Goal: Information Seeking & Learning: Learn about a topic

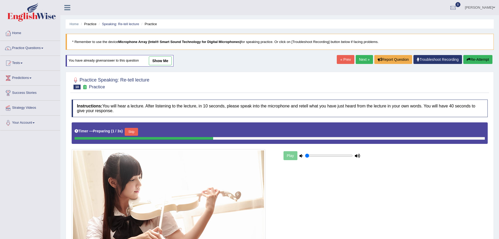
click at [133, 131] on button "Skip" at bounding box center [131, 132] width 13 height 8
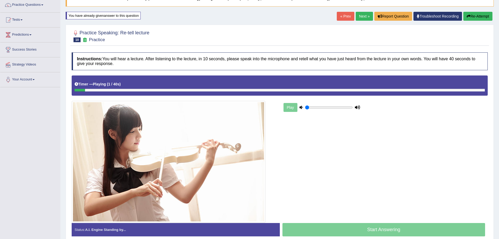
scroll to position [44, 0]
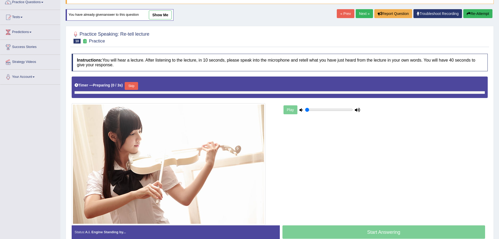
scroll to position [46, 0]
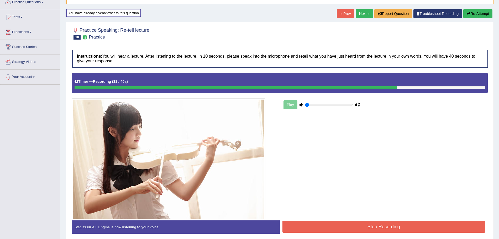
click at [322, 227] on button "Stop Recording" at bounding box center [383, 227] width 203 height 12
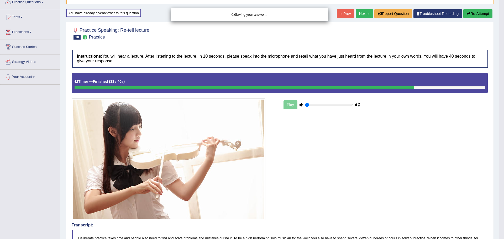
drag, startPoint x: 503, startPoint y: 98, endPoint x: 503, endPoint y: 140, distance: 42.2
click at [498, 140] on div "Saving your answer..." at bounding box center [252, 119] width 504 height 239
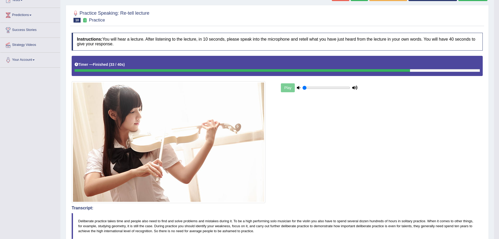
scroll to position [10, 0]
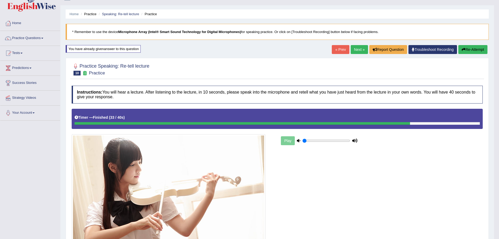
click at [468, 51] on button "Re-Attempt" at bounding box center [472, 49] width 29 height 9
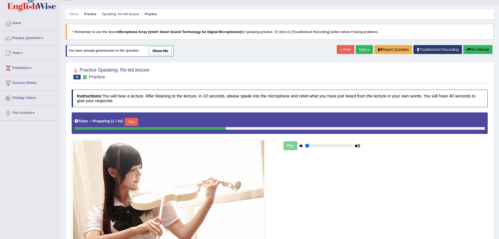
click at [137, 124] on button "Skip" at bounding box center [131, 122] width 13 height 8
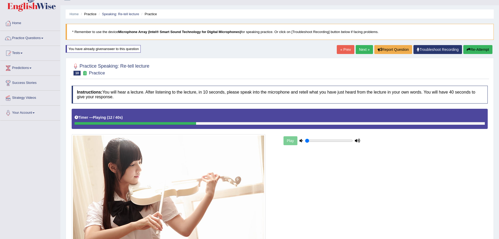
click at [484, 51] on button "Re-Attempt" at bounding box center [477, 49] width 29 height 9
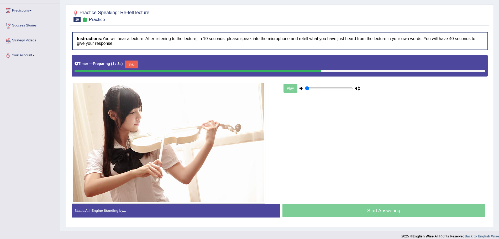
click at [135, 65] on button "Skip" at bounding box center [131, 65] width 13 height 8
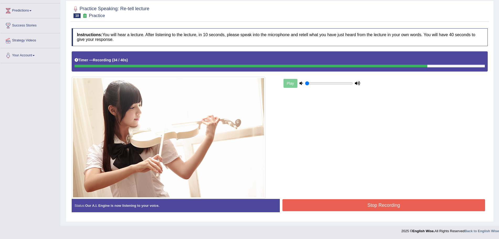
click at [343, 205] on button "Stop Recording" at bounding box center [383, 205] width 203 height 12
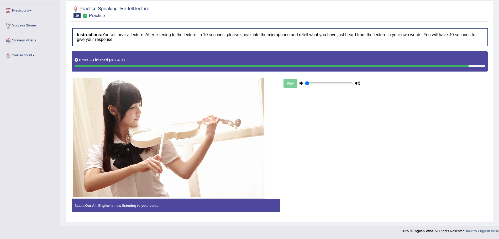
scroll to position [18, 0]
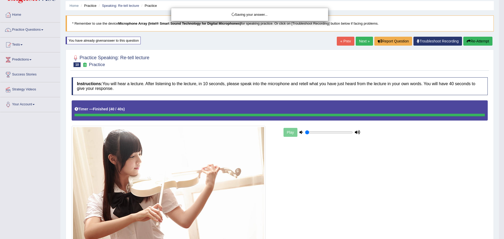
drag, startPoint x: 503, startPoint y: 123, endPoint x: 503, endPoint y: 141, distance: 18.1
click at [498, 141] on div "Saving your answer..." at bounding box center [252, 119] width 504 height 239
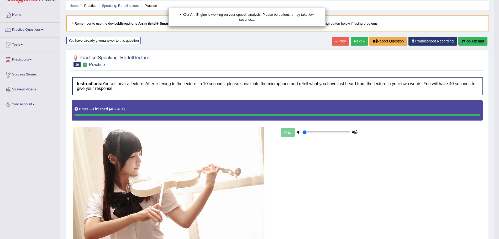
scroll to position [122, 0]
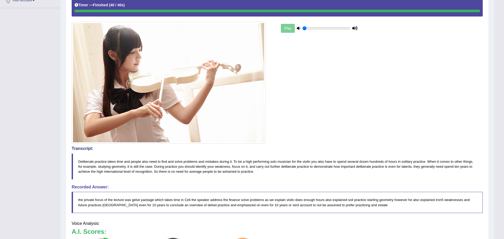
drag, startPoint x: 503, startPoint y: 99, endPoint x: 503, endPoint y: 177, distance: 78.2
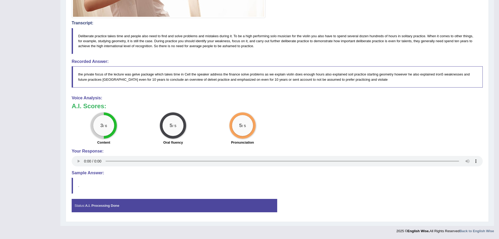
scroll to position [19, 0]
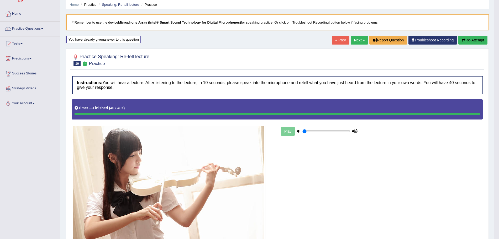
click at [362, 42] on link "Next »" at bounding box center [358, 40] width 17 height 9
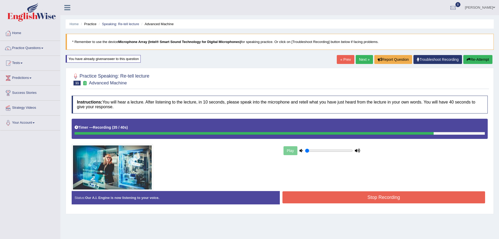
click at [365, 195] on button "Stop Recording" at bounding box center [383, 197] width 203 height 12
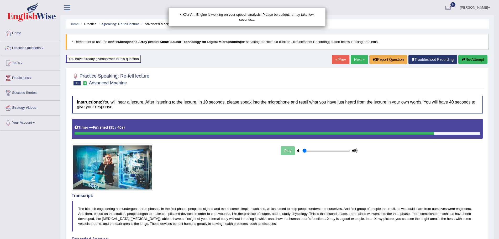
drag, startPoint x: 503, startPoint y: 74, endPoint x: 503, endPoint y: 133, distance: 58.8
click at [498, 133] on html "Toggle navigation Home Practice Questions Speaking Practice Read Aloud Repeat S…" at bounding box center [249, 119] width 499 height 239
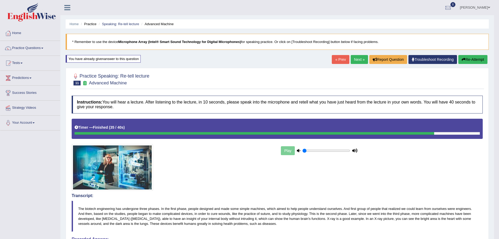
drag, startPoint x: 359, startPoint y: 55, endPoint x: 356, endPoint y: 58, distance: 4.6
click at [356, 58] on div "Home Practice Speaking: Re-tell lecture Advanced Machine * Remember to use the …" at bounding box center [276, 204] width 433 height 409
click at [356, 58] on link "Next »" at bounding box center [358, 59] width 17 height 9
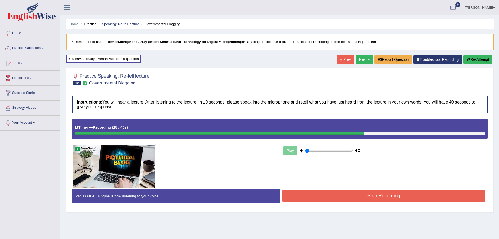
click at [326, 201] on button "Stop Recording" at bounding box center [383, 196] width 203 height 12
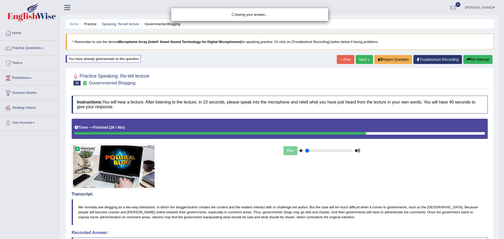
click at [498, 133] on div "Saving your answer..." at bounding box center [252, 119] width 504 height 239
click at [498, 175] on div "Saving your answer..." at bounding box center [252, 119] width 504 height 239
click at [498, 150] on html "Toggle navigation Home Practice Questions Speaking Practice Read Aloud Repeat S…" at bounding box center [252, 119] width 504 height 239
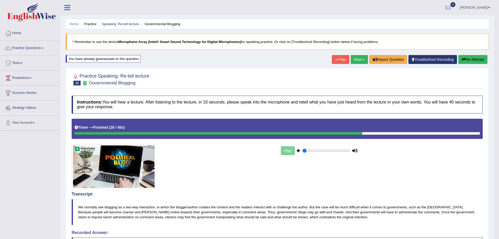
click at [354, 59] on link "Next »" at bounding box center [358, 59] width 17 height 9
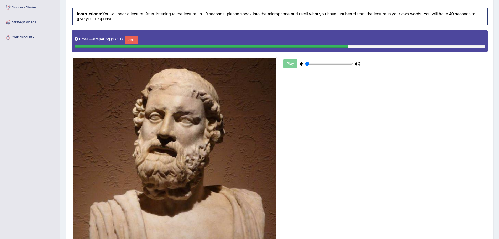
scroll to position [84, 0]
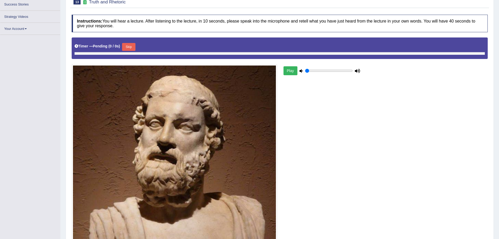
scroll to position [88, 0]
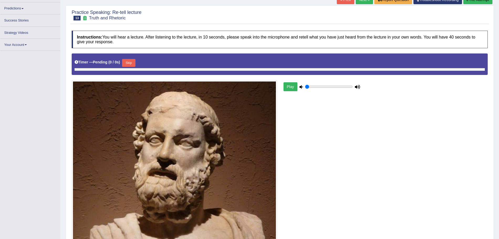
scroll to position [66, 0]
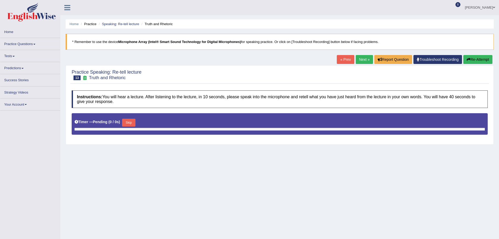
scroll to position [81, 0]
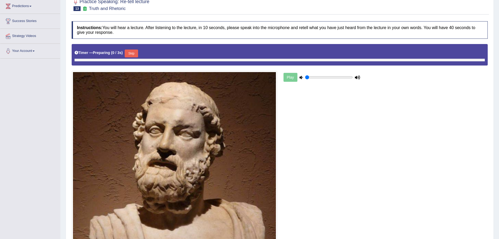
scroll to position [81, 0]
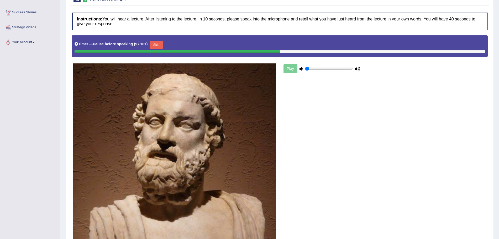
click at [157, 44] on button "Skip" at bounding box center [156, 45] width 13 height 8
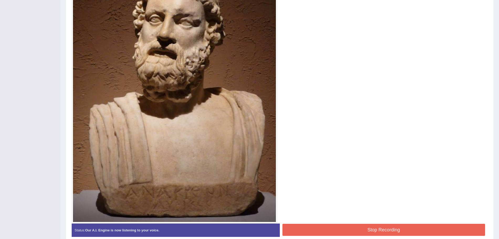
scroll to position [189, 0]
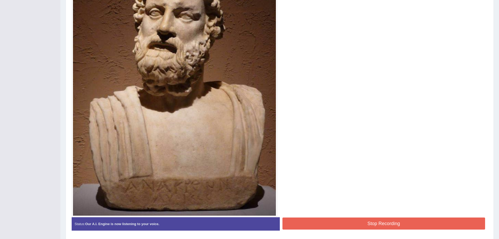
click at [386, 221] on button "Stop Recording" at bounding box center [383, 224] width 203 height 12
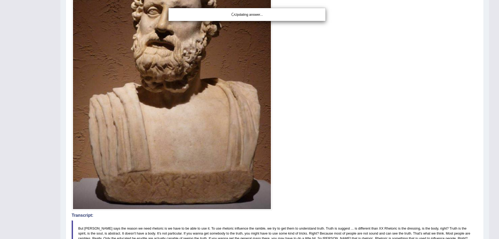
drag, startPoint x: 493, startPoint y: 93, endPoint x: 503, endPoint y: 116, distance: 25.9
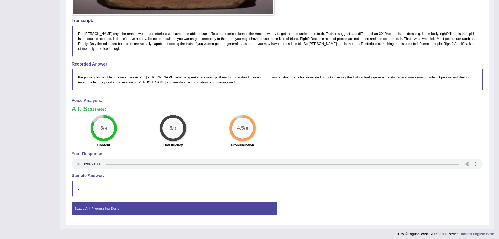
scroll to position [47, 0]
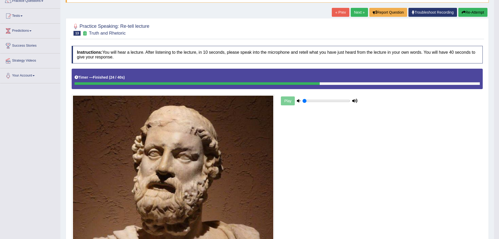
click at [354, 11] on link "Next »" at bounding box center [358, 12] width 17 height 9
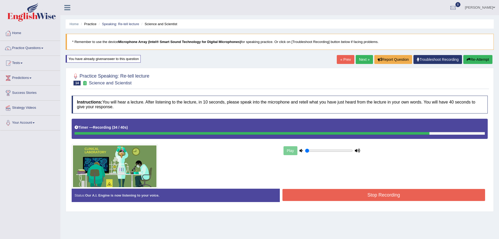
click at [386, 198] on button "Stop Recording" at bounding box center [383, 195] width 203 height 12
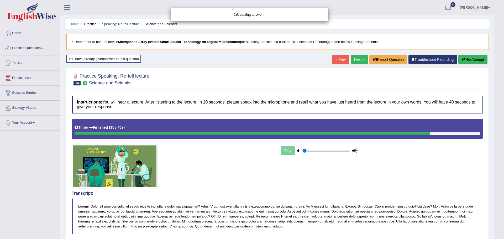
drag, startPoint x: 503, startPoint y: 97, endPoint x: 503, endPoint y: 162, distance: 64.8
click at [498, 162] on html "Toggle navigation Home Practice Questions Speaking Practice Read Aloud Repeat S…" at bounding box center [252, 119] width 504 height 239
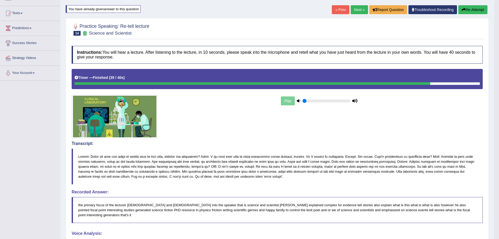
scroll to position [6, 0]
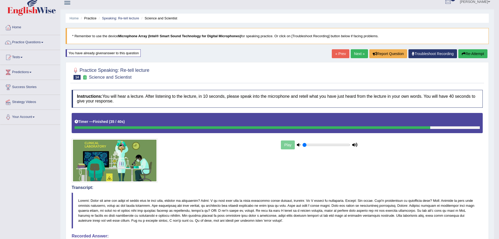
click at [355, 54] on link "Next »" at bounding box center [358, 53] width 17 height 9
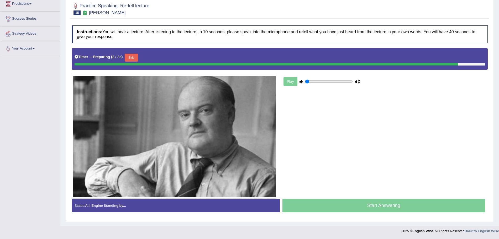
scroll to position [69, 0]
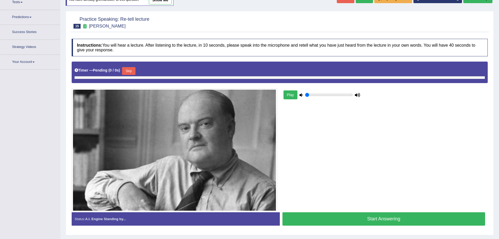
scroll to position [67, 0]
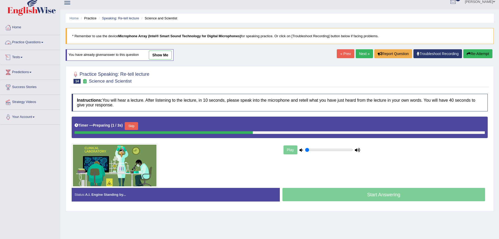
click at [38, 44] on link "Practice Questions" at bounding box center [30, 41] width 60 height 13
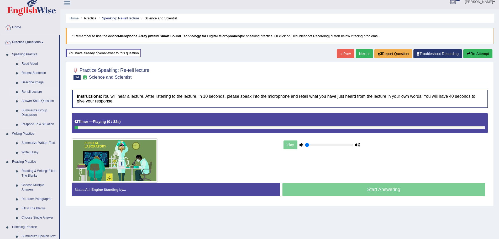
click at [30, 92] on link "Re-tell Lecture" at bounding box center [39, 91] width 40 height 9
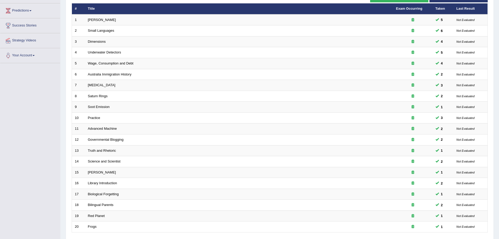
scroll to position [108, 0]
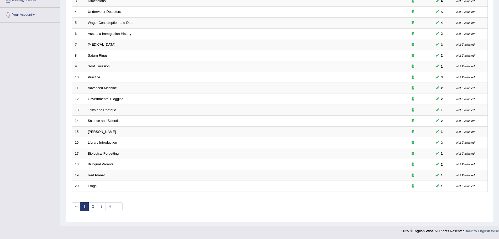
click at [498, 131] on html "Toggle navigation Home Practice Questions Speaking Practice Read Aloud Repeat S…" at bounding box center [249, 11] width 499 height 239
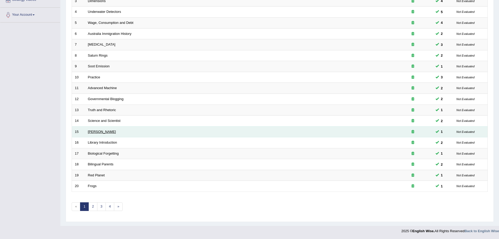
click at [102, 131] on link "[PERSON_NAME]" at bounding box center [102, 132] width 28 height 4
click at [105, 131] on link "[PERSON_NAME]" at bounding box center [102, 132] width 28 height 4
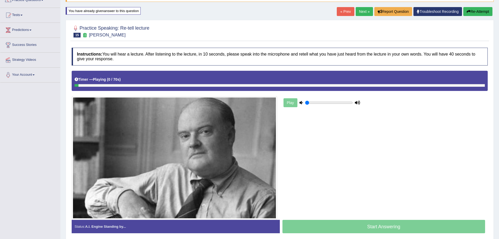
scroll to position [69, 0]
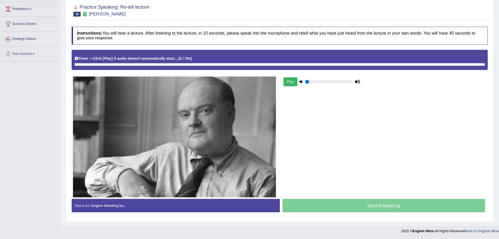
scroll to position [69, 0]
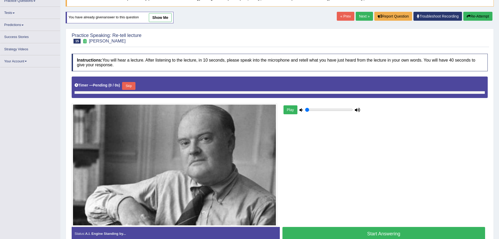
scroll to position [47, 0]
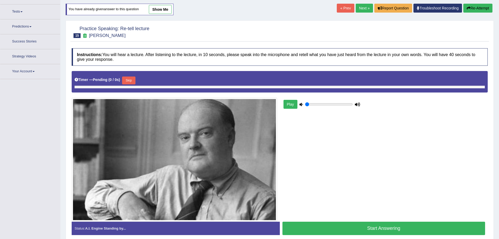
scroll to position [58, 0]
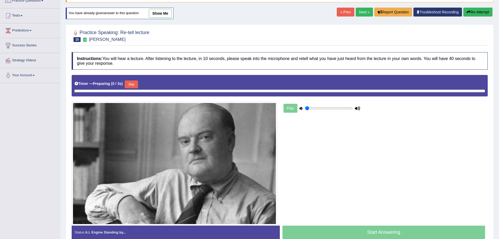
scroll to position [50, 0]
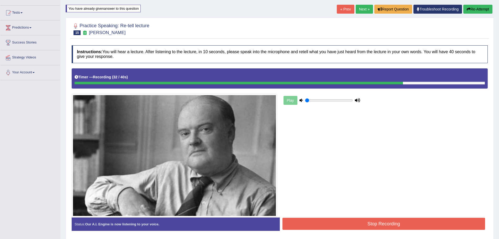
click at [337, 225] on button "Stop Recording" at bounding box center [383, 224] width 203 height 12
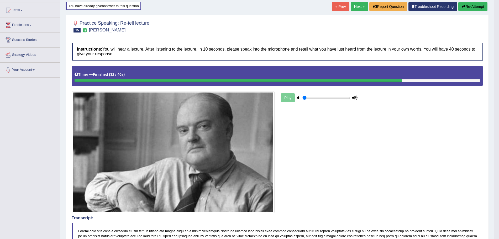
scroll to position [36, 0]
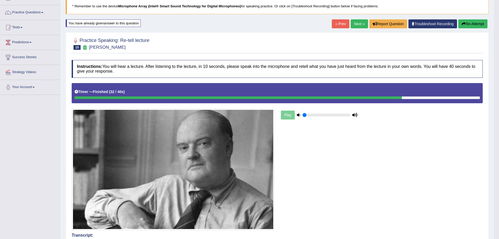
click at [351, 23] on link "Next »" at bounding box center [358, 23] width 17 height 9
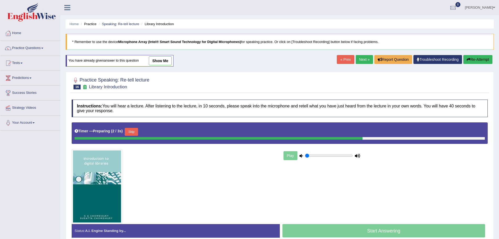
scroll to position [36, 0]
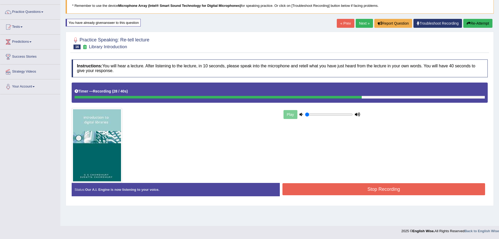
click at [432, 189] on button "Stop Recording" at bounding box center [383, 189] width 203 height 12
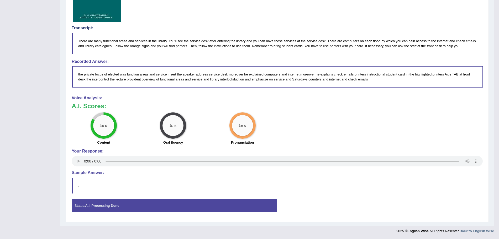
scroll to position [0, 0]
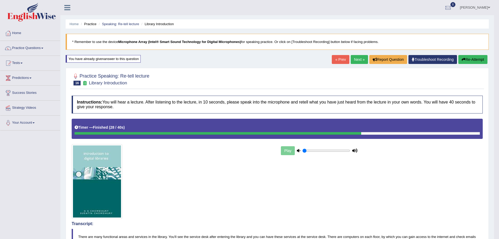
click at [353, 61] on link "Next »" at bounding box center [358, 59] width 17 height 9
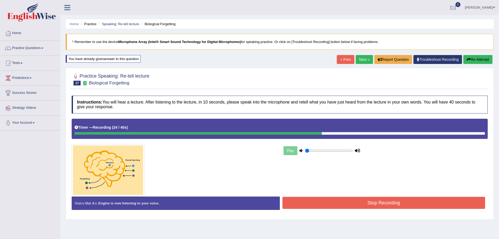
click at [317, 201] on button "Stop Recording" at bounding box center [383, 203] width 203 height 12
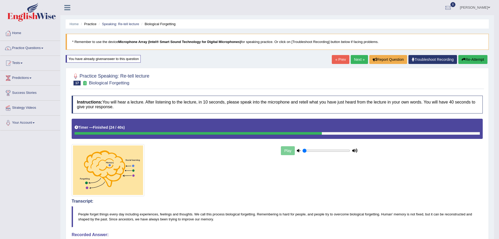
click at [361, 59] on link "Next »" at bounding box center [358, 59] width 17 height 9
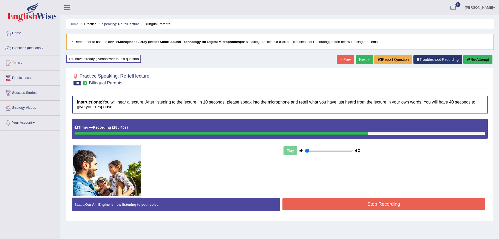
click at [354, 204] on button "Stop Recording" at bounding box center [383, 204] width 203 height 12
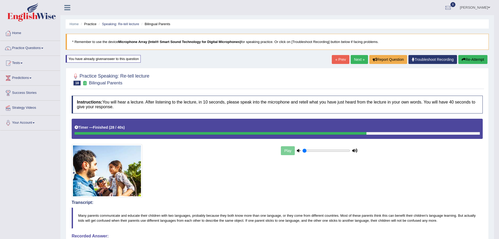
click at [468, 60] on button "Re-Attempt" at bounding box center [472, 59] width 29 height 9
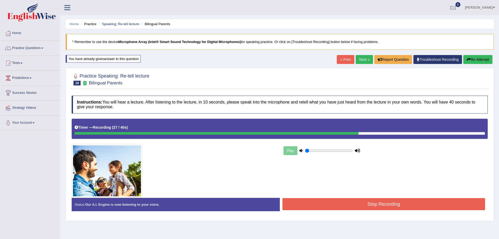
click at [395, 199] on button "Stop Recording" at bounding box center [383, 204] width 203 height 12
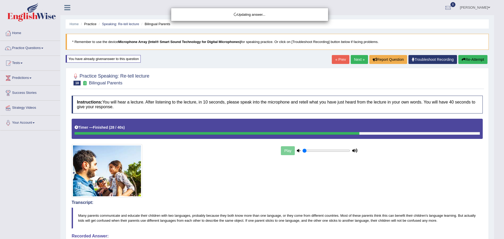
drag, startPoint x: 503, startPoint y: 110, endPoint x: 498, endPoint y: 200, distance: 90.4
click at [498, 200] on html "Toggle navigation Home Practice Questions Speaking Practice Read Aloud Repeat S…" at bounding box center [252, 119] width 504 height 239
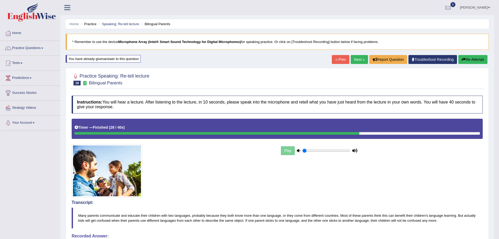
click at [469, 59] on button "Re-Attempt" at bounding box center [472, 59] width 29 height 9
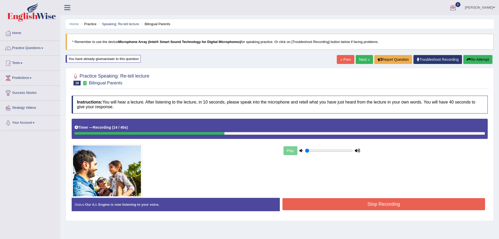
click at [480, 60] on button "Re-Attempt" at bounding box center [477, 59] width 29 height 9
click at [380, 208] on button "Stop Recording" at bounding box center [383, 204] width 203 height 12
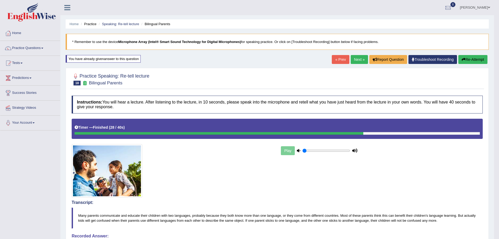
click at [357, 58] on link "Next »" at bounding box center [358, 59] width 17 height 9
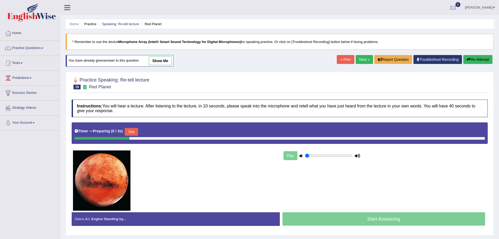
scroll to position [36, 0]
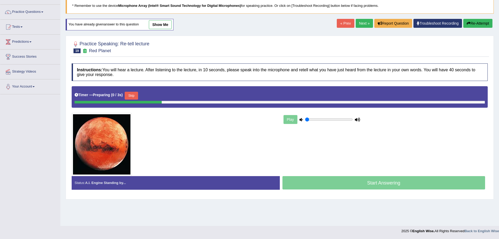
click at [498, 161] on html "Toggle navigation Home Practice Questions Speaking Practice Read Aloud Repeat S…" at bounding box center [249, 83] width 499 height 239
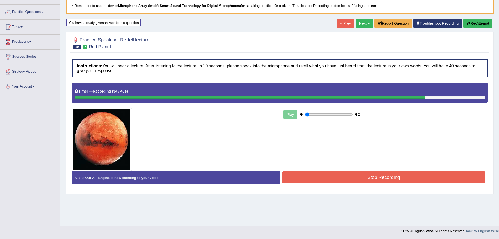
click at [426, 181] on button "Stop Recording" at bounding box center [383, 178] width 203 height 12
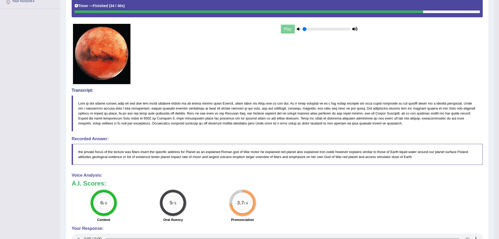
scroll to position [0, 0]
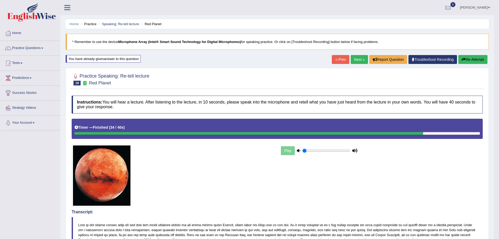
click at [359, 58] on link "Next »" at bounding box center [358, 59] width 17 height 9
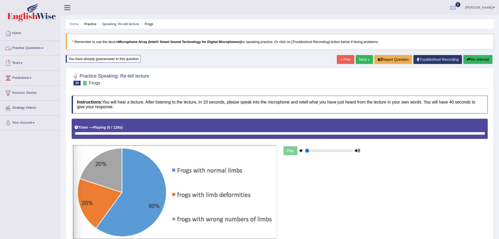
click at [45, 50] on link "Practice Questions" at bounding box center [30, 47] width 60 height 13
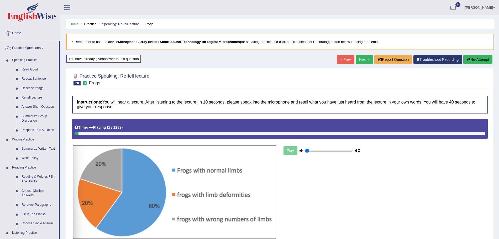
click at [34, 9] on img at bounding box center [31, 12] width 49 height 19
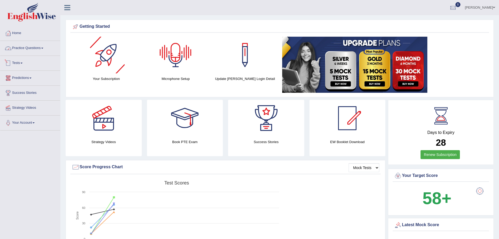
click at [24, 48] on link "Practice Questions" at bounding box center [30, 47] width 60 height 13
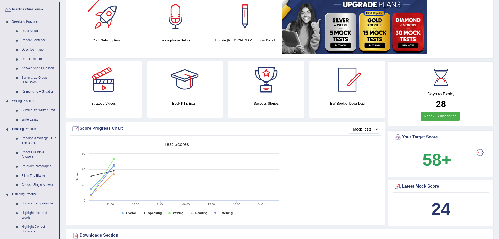
scroll to position [41, 0]
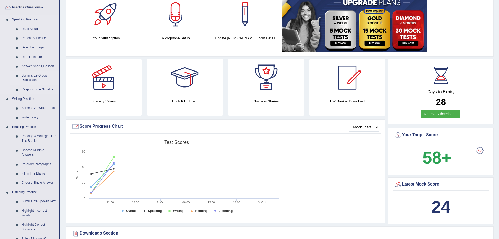
click at [31, 78] on link "Summarize Group Discussion" at bounding box center [39, 78] width 40 height 14
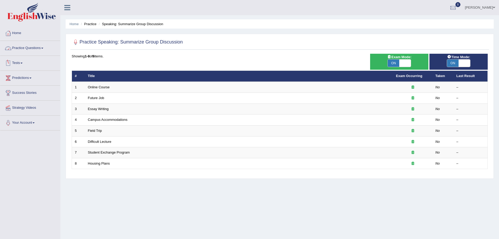
click at [22, 53] on link "Practice Questions" at bounding box center [30, 47] width 60 height 13
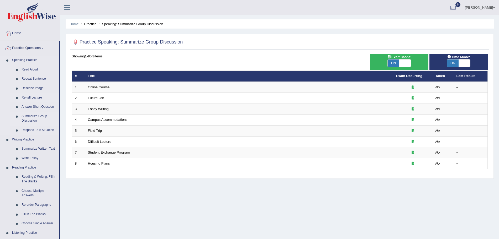
click at [25, 97] on link "Re-tell Lecture" at bounding box center [39, 97] width 40 height 9
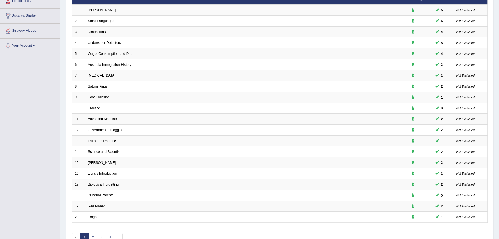
scroll to position [108, 0]
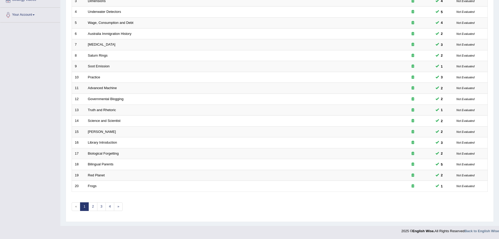
drag, startPoint x: 0, startPoint y: 0, endPoint x: 503, endPoint y: 224, distance: 550.7
click at [498, 131] on html "Toggle navigation Home Practice Questions Speaking Practice Read Aloud Repeat S…" at bounding box center [249, 11] width 499 height 239
click at [93, 208] on link "2" at bounding box center [92, 206] width 9 height 9
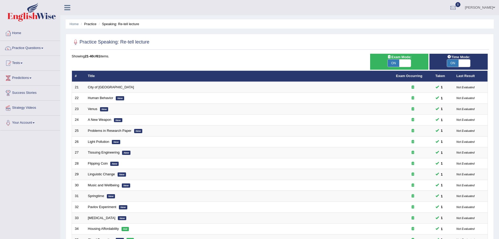
scroll to position [108, 0]
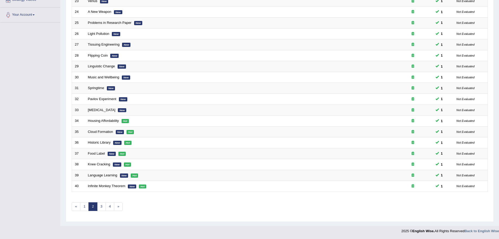
drag, startPoint x: 503, startPoint y: 86, endPoint x: 503, endPoint y: 231, distance: 145.1
click at [498, 131] on html "Toggle navigation Home Practice Questions Speaking Practice Read Aloud Repeat S…" at bounding box center [249, 11] width 499 height 239
click at [102, 207] on link "3" at bounding box center [101, 206] width 9 height 9
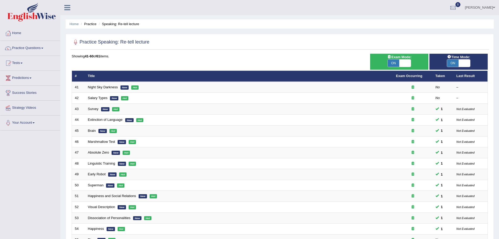
scroll to position [108, 0]
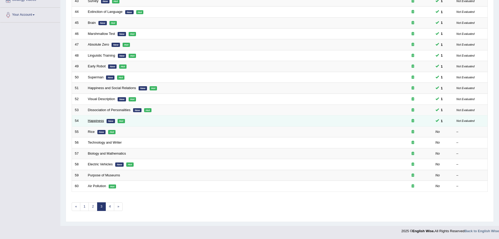
click at [96, 121] on link "Happiness" at bounding box center [96, 121] width 16 height 4
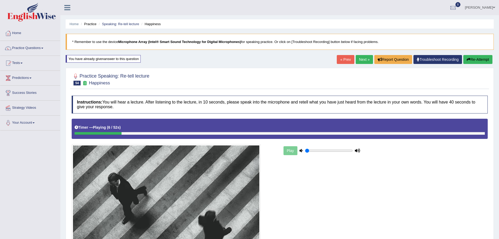
click at [474, 61] on button "Re-Attempt" at bounding box center [477, 59] width 29 height 9
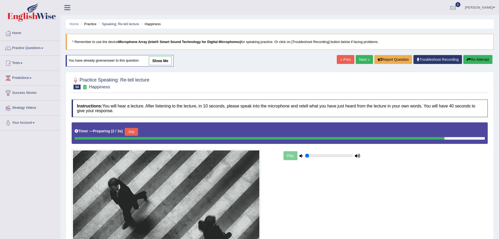
click at [132, 134] on button "Skip" at bounding box center [131, 132] width 13 height 8
click at [138, 132] on button "Skip" at bounding box center [131, 132] width 13 height 8
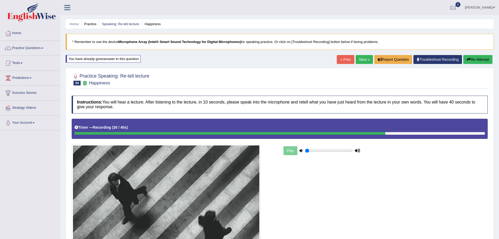
scroll to position [231, 0]
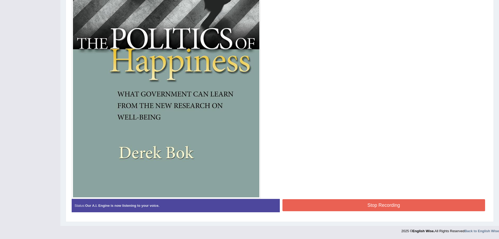
click at [355, 205] on button "Stop Recording" at bounding box center [383, 205] width 203 height 12
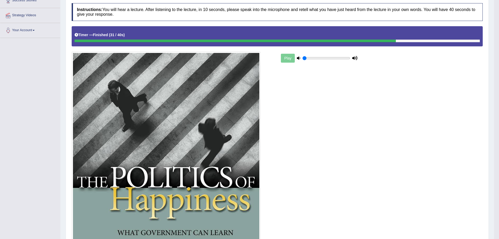
scroll to position [92, 0]
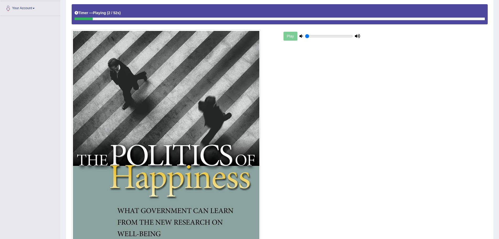
scroll to position [19, 0]
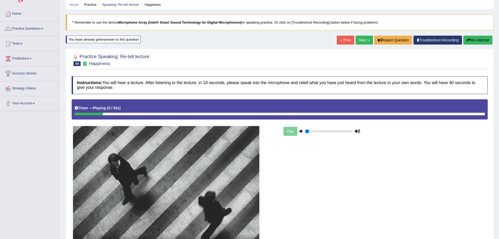
click at [359, 43] on link "Next »" at bounding box center [363, 40] width 17 height 9
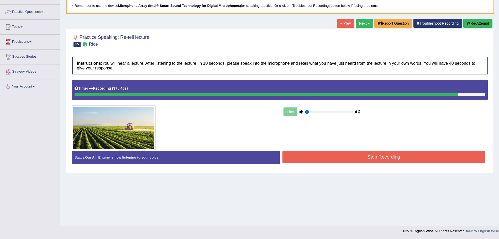
click at [406, 154] on button "Stop Recording" at bounding box center [383, 157] width 203 height 12
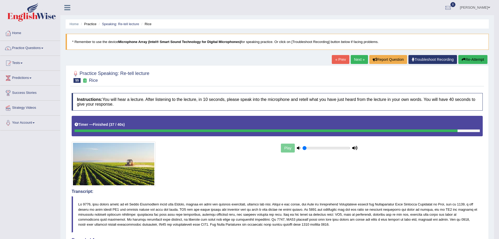
click at [351, 59] on link "Next »" at bounding box center [358, 59] width 17 height 9
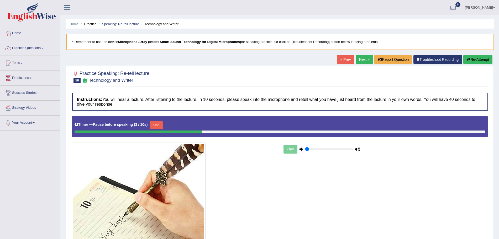
click at [160, 124] on button "Skip" at bounding box center [156, 125] width 13 height 8
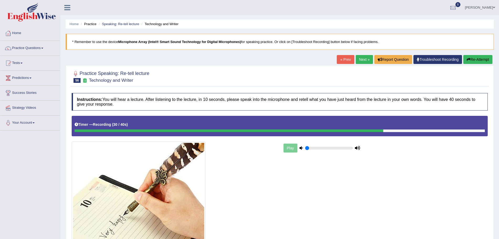
scroll to position [77, 0]
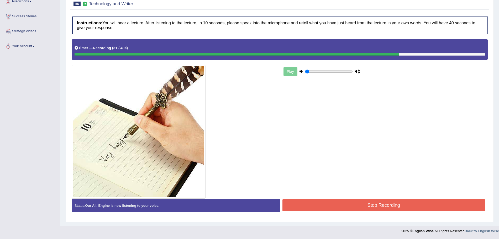
click at [381, 201] on button "Stop Recording" at bounding box center [383, 205] width 203 height 12
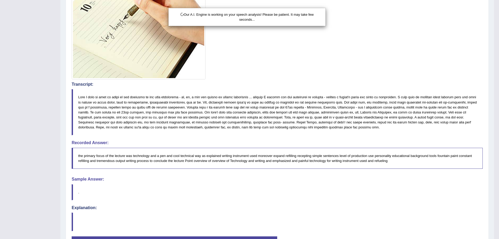
scroll to position [234, 0]
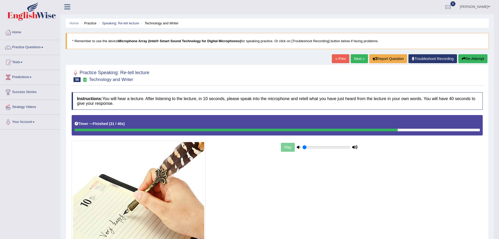
scroll to position [0, 0]
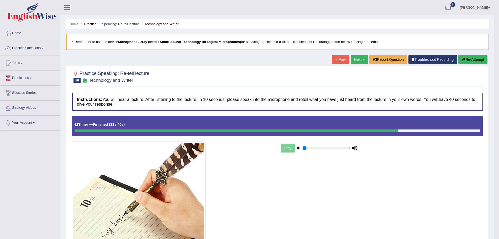
click at [350, 61] on link "Next »" at bounding box center [358, 59] width 17 height 9
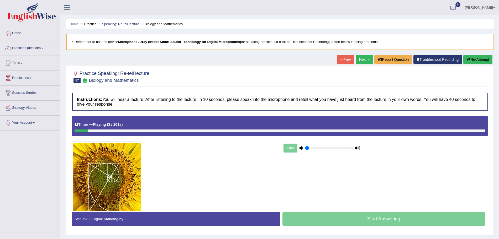
click at [362, 59] on link "Next »" at bounding box center [363, 59] width 17 height 9
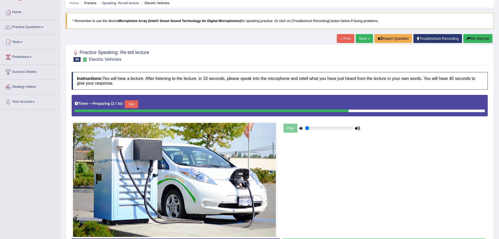
scroll to position [22, 0]
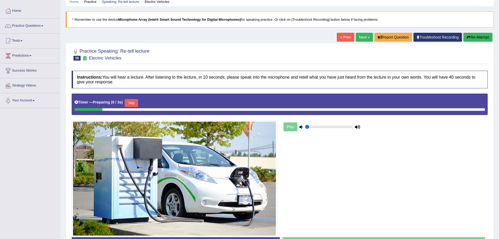
click at [35, 23] on link "Practice Questions" at bounding box center [30, 25] width 60 height 13
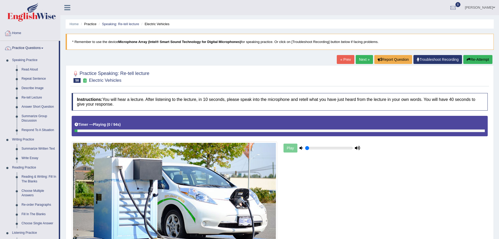
click at [33, 19] on img at bounding box center [31, 12] width 49 height 19
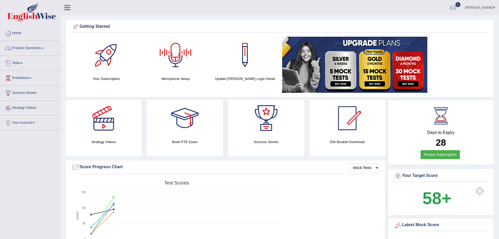
click at [26, 51] on link "Practice Questions" at bounding box center [30, 47] width 60 height 13
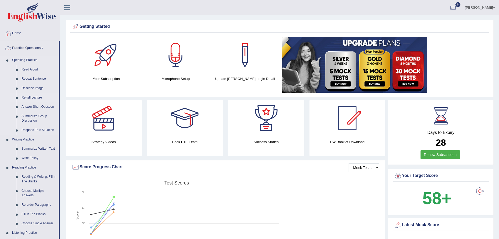
click at [33, 97] on link "Re-tell Lecture" at bounding box center [39, 97] width 40 height 9
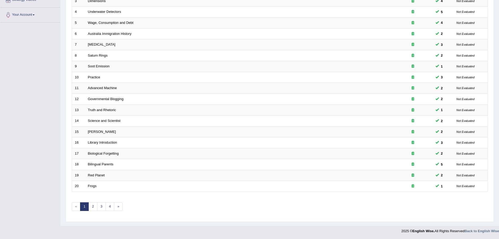
click at [498, 131] on html "Toggle navigation Home Practice Questions Speaking Practice Read Aloud Repeat S…" at bounding box center [249, 11] width 499 height 239
click at [101, 206] on link "3" at bounding box center [101, 206] width 9 height 9
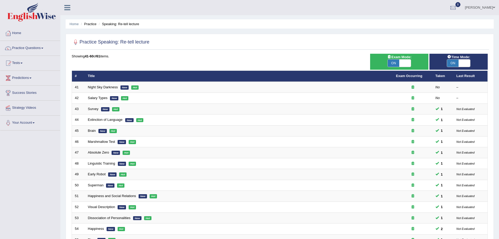
scroll to position [108, 0]
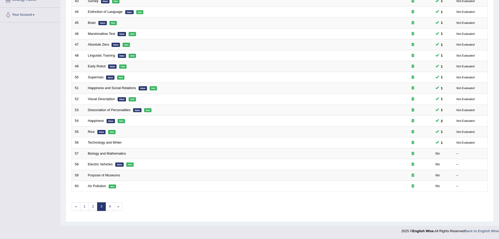
click at [498, 131] on html "Toggle navigation Home Practice Questions Speaking Practice Read Aloud Repeat S…" at bounding box center [249, 11] width 499 height 239
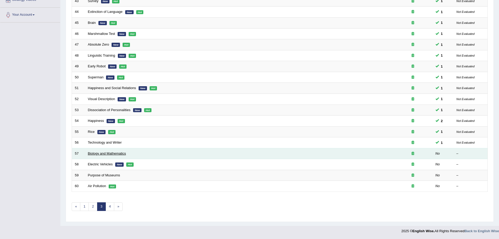
click at [101, 153] on link "Biology and Mathematics" at bounding box center [107, 154] width 38 height 4
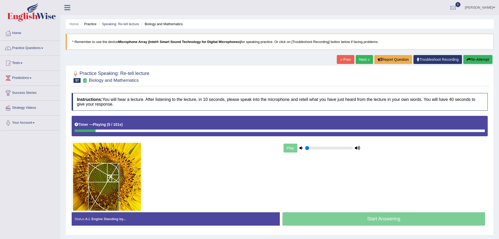
click at [364, 59] on link "Next »" at bounding box center [363, 59] width 17 height 9
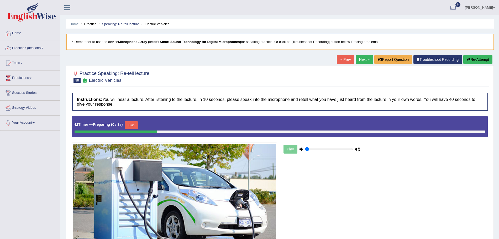
click at [362, 60] on link "Next »" at bounding box center [363, 59] width 17 height 9
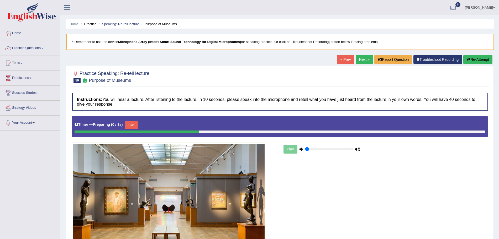
click at [134, 129] on button "Skip" at bounding box center [131, 125] width 13 height 8
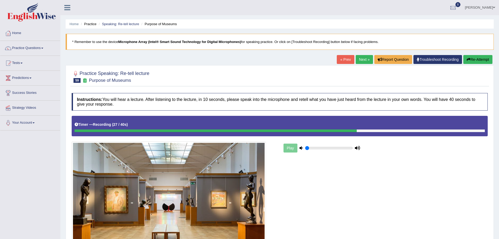
scroll to position [76, 0]
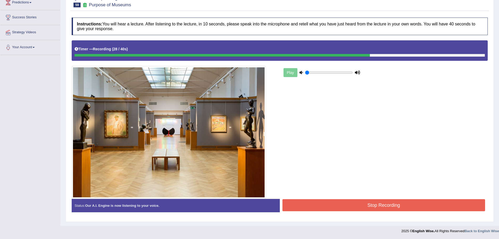
click at [324, 204] on button "Stop Recording" at bounding box center [383, 205] width 203 height 12
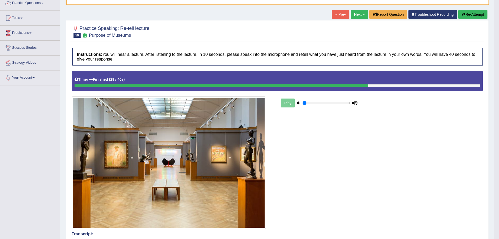
scroll to position [44, 0]
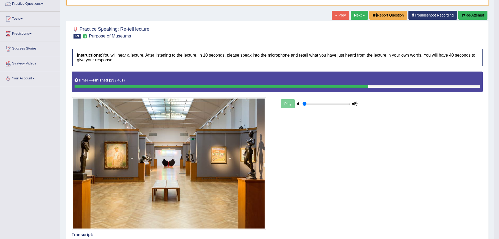
click at [350, 16] on link "Next »" at bounding box center [358, 15] width 17 height 9
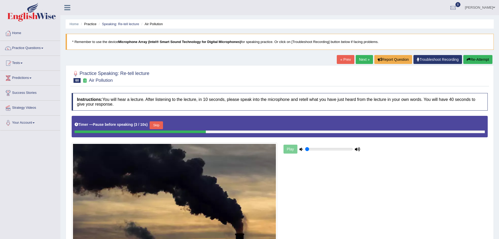
click at [158, 122] on button "Skip" at bounding box center [156, 125] width 13 height 8
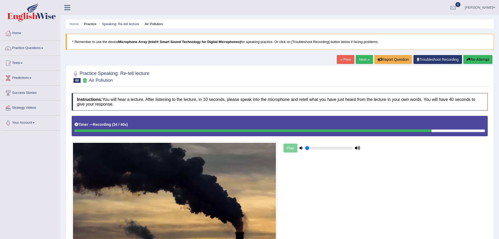
scroll to position [60, 0]
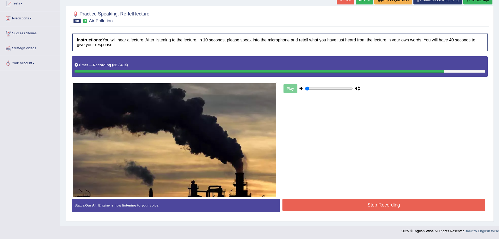
click at [373, 201] on button "Stop Recording" at bounding box center [383, 205] width 203 height 12
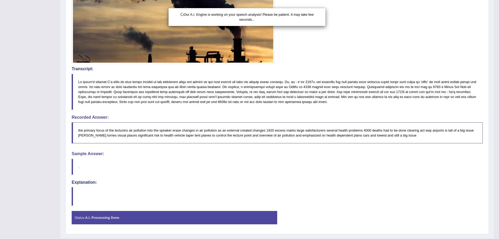
scroll to position [205, 0]
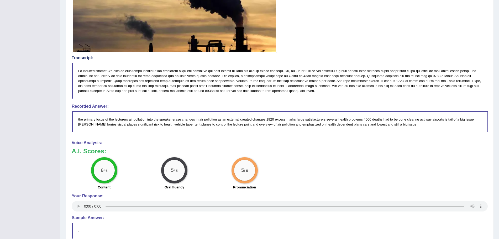
drag, startPoint x: 503, startPoint y: 148, endPoint x: 503, endPoint y: 164, distance: 16.3
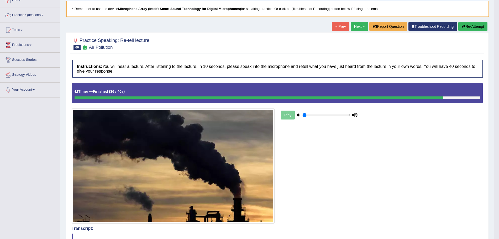
scroll to position [0, 0]
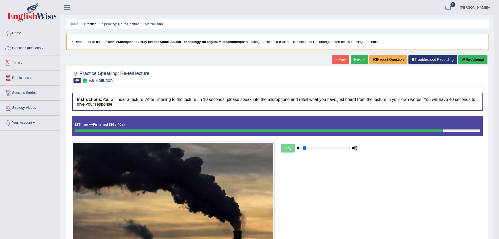
click at [30, 45] on link "Practice Questions" at bounding box center [30, 47] width 60 height 13
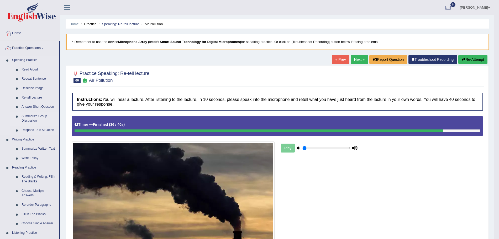
click at [35, 117] on link "Summarize Group Discussion" at bounding box center [39, 119] width 40 height 14
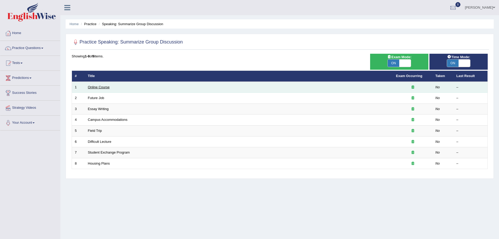
click at [94, 89] on link "Online Course" at bounding box center [99, 87] width 22 height 4
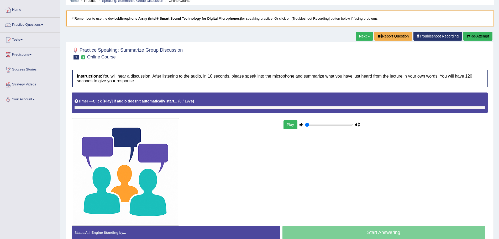
scroll to position [24, 0]
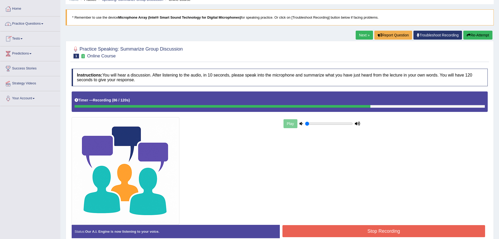
click at [350, 226] on button "Stop Recording" at bounding box center [383, 231] width 203 height 12
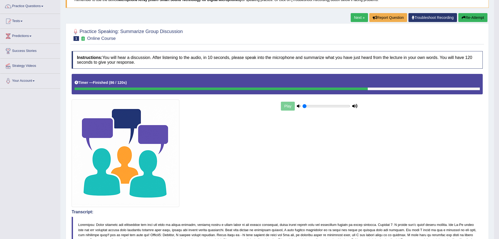
scroll to position [0, 0]
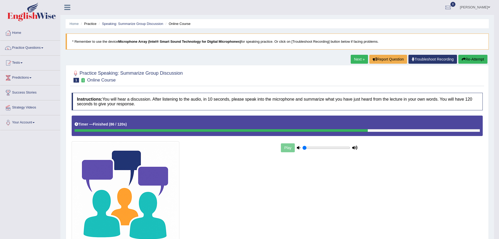
click at [355, 58] on link "Next »" at bounding box center [358, 59] width 17 height 9
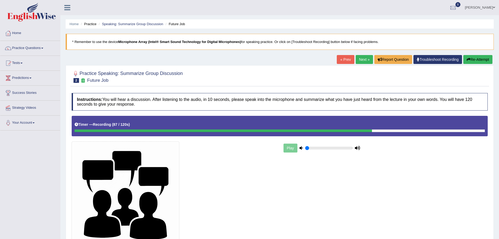
scroll to position [50, 0]
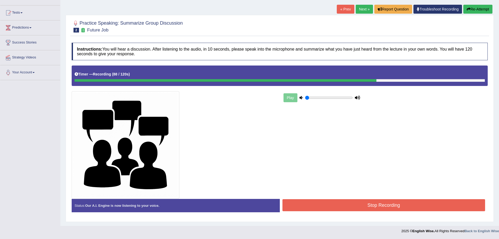
click at [339, 205] on button "Stop Recording" at bounding box center [383, 205] width 203 height 12
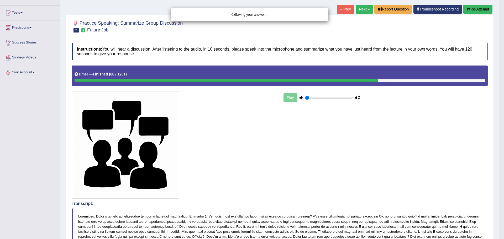
click at [498, 137] on div "Saving your answer..." at bounding box center [252, 119] width 504 height 239
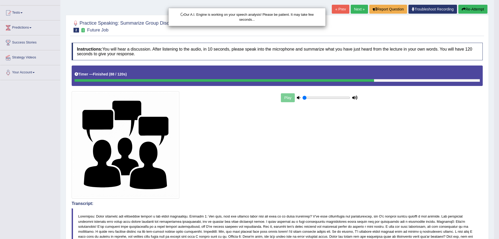
scroll to position [188, 0]
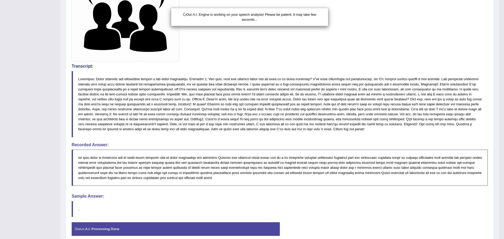
drag, startPoint x: 503, startPoint y: 103, endPoint x: 502, endPoint y: 188, distance: 85.3
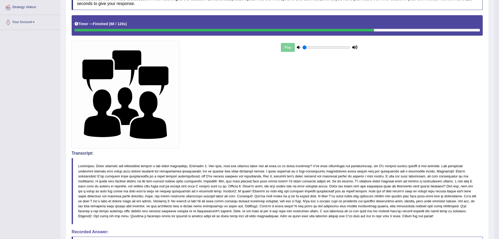
scroll to position [17, 0]
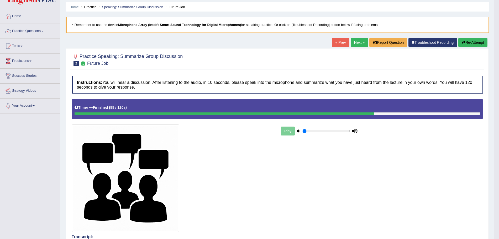
click at [356, 44] on link "Next »" at bounding box center [358, 42] width 17 height 9
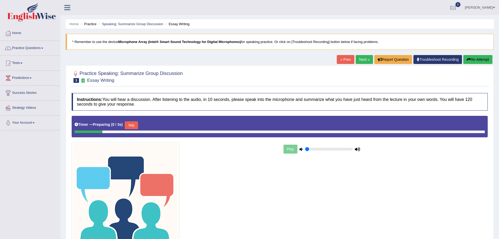
drag, startPoint x: 0, startPoint y: 0, endPoint x: 34, endPoint y: 50, distance: 59.9
click at [34, 50] on link "Practice Questions" at bounding box center [30, 47] width 60 height 13
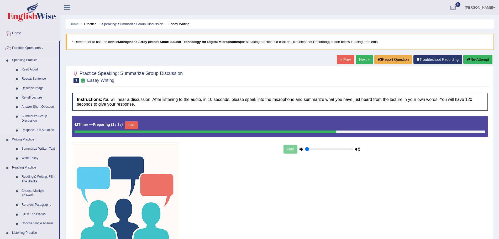
click at [36, 115] on link "Summarize Group Discussion" at bounding box center [39, 119] width 40 height 14
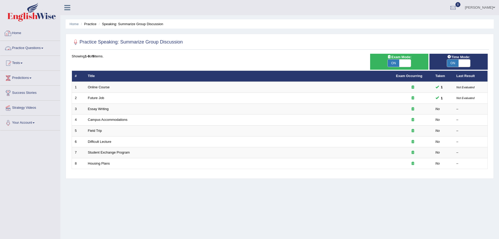
click at [31, 51] on link "Practice Questions" at bounding box center [30, 47] width 60 height 13
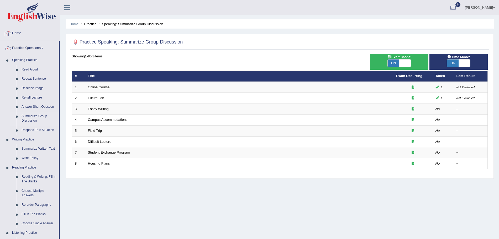
click at [24, 17] on img at bounding box center [31, 12] width 49 height 19
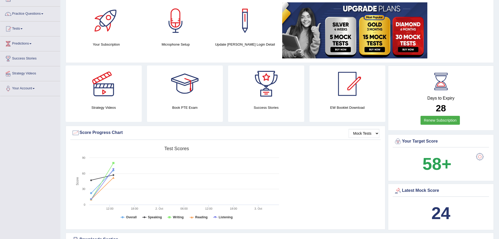
scroll to position [26, 0]
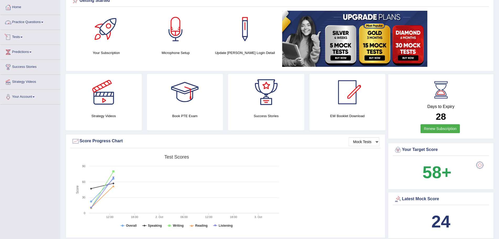
click at [45, 23] on link "Practice Questions" at bounding box center [30, 21] width 60 height 13
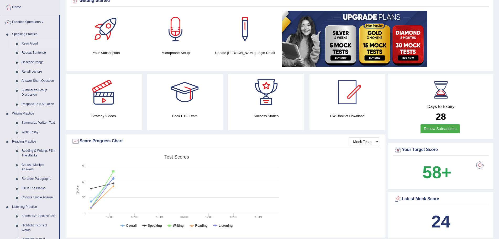
click at [31, 43] on link "Read Aloud" at bounding box center [39, 43] width 40 height 9
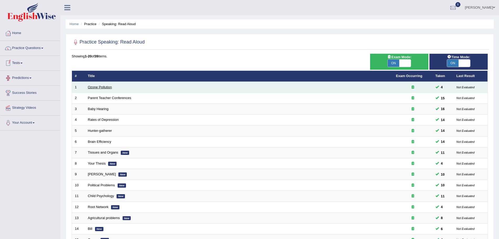
click at [107, 86] on link "Ozone Pollution" at bounding box center [100, 87] width 24 height 4
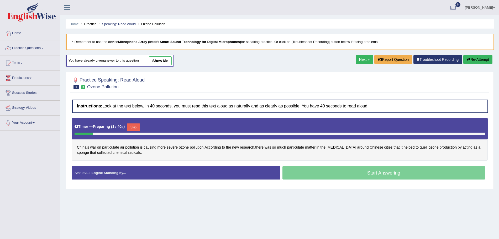
click at [139, 128] on button "Skip" at bounding box center [133, 128] width 13 height 8
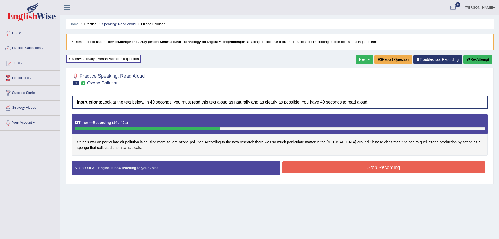
click at [311, 171] on button "Stop Recording" at bounding box center [383, 168] width 203 height 12
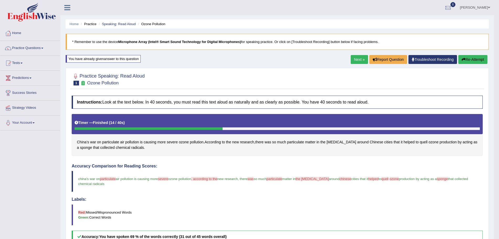
click at [359, 59] on link "Next »" at bounding box center [358, 59] width 17 height 9
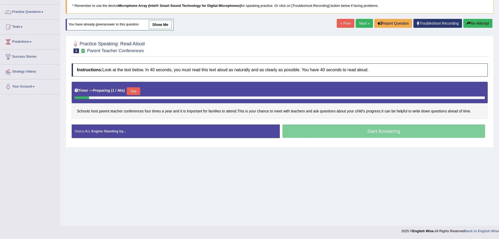
click at [134, 88] on button "Skip" at bounding box center [133, 91] width 13 height 8
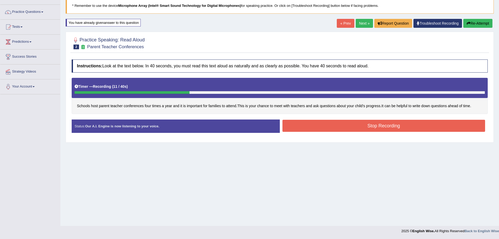
click at [312, 128] on button "Stop Recording" at bounding box center [383, 126] width 203 height 12
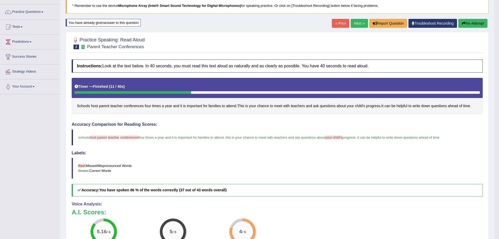
click at [361, 23] on link "Next »" at bounding box center [358, 23] width 17 height 9
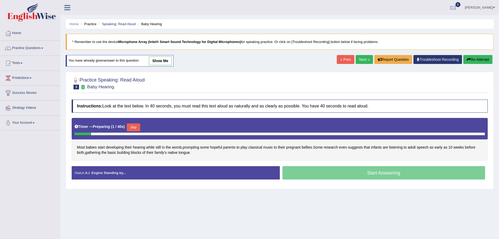
drag, startPoint x: 136, startPoint y: 120, endPoint x: 134, endPoint y: 129, distance: 8.8
click at [134, 129] on div "Timer — Preparing ( 1 / 40s ) Skip" at bounding box center [280, 129] width 416 height 22
click at [134, 129] on button "Skip" at bounding box center [133, 128] width 13 height 8
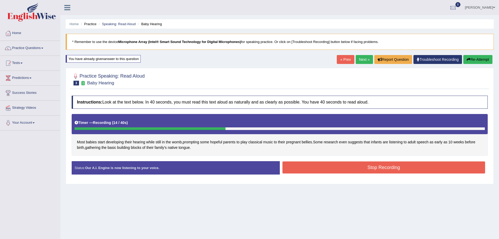
click at [326, 169] on button "Stop Recording" at bounding box center [383, 168] width 203 height 12
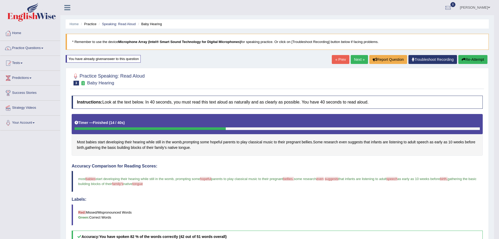
click at [358, 60] on link "Next »" at bounding box center [358, 59] width 17 height 9
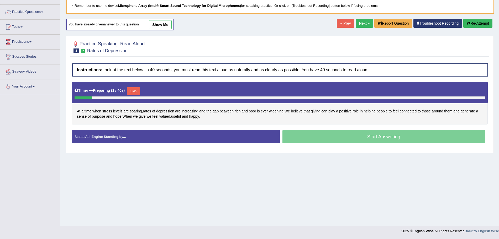
click at [132, 89] on button "Skip" at bounding box center [133, 91] width 13 height 8
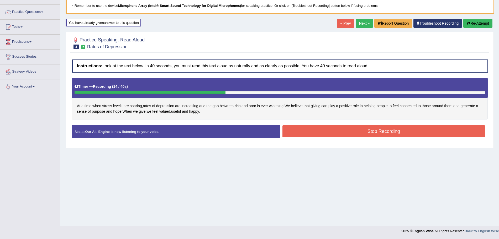
click at [328, 132] on button "Stop Recording" at bounding box center [383, 131] width 203 height 12
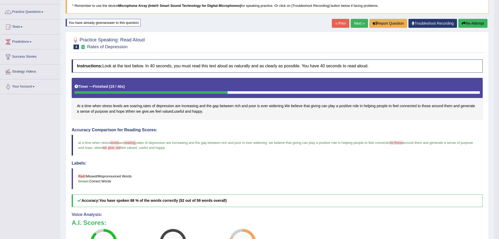
click at [357, 24] on link "Next »" at bounding box center [358, 23] width 17 height 9
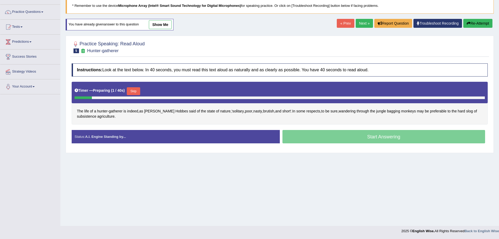
click at [136, 91] on button "Skip" at bounding box center [133, 91] width 13 height 8
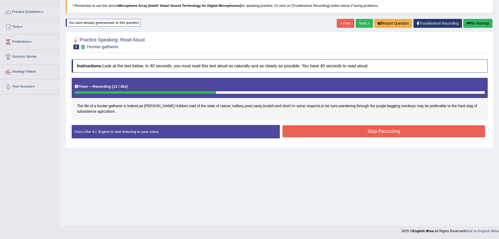
click at [303, 134] on button "Stop Recording" at bounding box center [383, 131] width 203 height 12
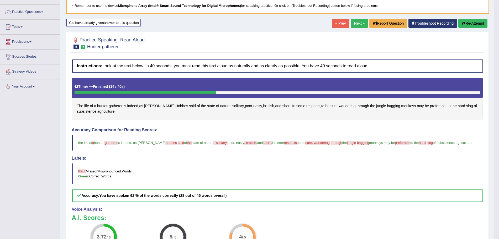
click at [358, 23] on link "Next »" at bounding box center [358, 23] width 17 height 9
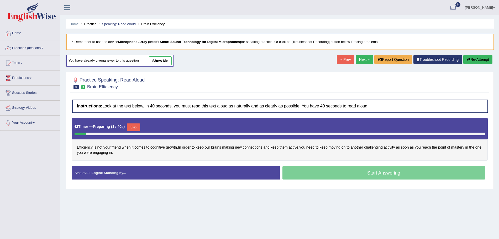
click at [136, 125] on button "Skip" at bounding box center [133, 128] width 13 height 8
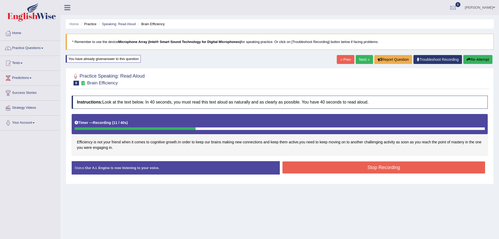
click at [314, 168] on button "Stop Recording" at bounding box center [383, 168] width 203 height 12
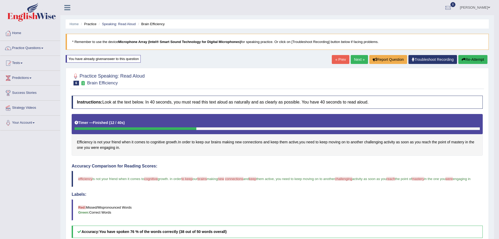
click at [359, 60] on link "Next »" at bounding box center [358, 59] width 17 height 9
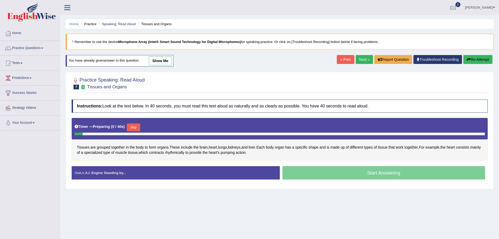
click at [135, 127] on button "Skip" at bounding box center [133, 128] width 13 height 8
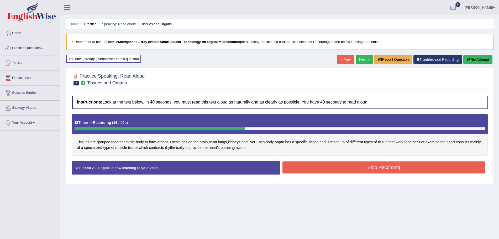
click at [337, 170] on button "Stop Recording" at bounding box center [383, 168] width 203 height 12
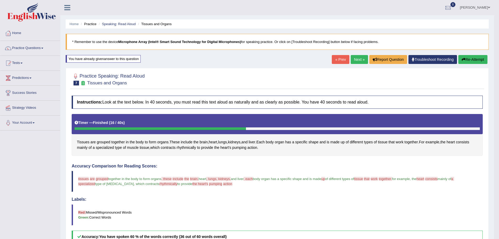
click at [360, 63] on link "Next »" at bounding box center [358, 59] width 17 height 9
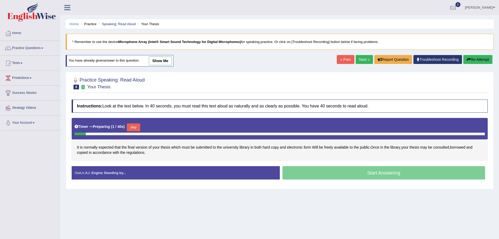
click at [134, 125] on button "Skip" at bounding box center [133, 128] width 13 height 8
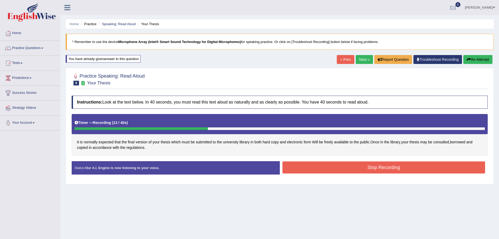
click at [351, 167] on button "Stop Recording" at bounding box center [383, 168] width 203 height 12
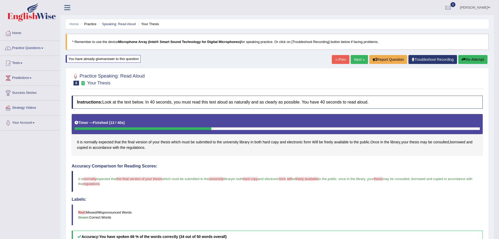
click at [359, 60] on link "Next »" at bounding box center [358, 59] width 17 height 9
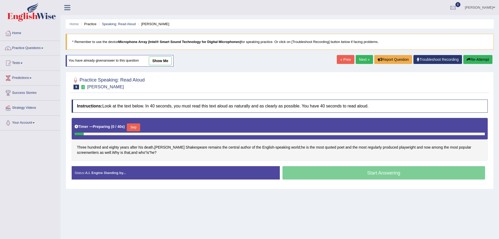
click at [135, 129] on button "Skip" at bounding box center [133, 128] width 13 height 8
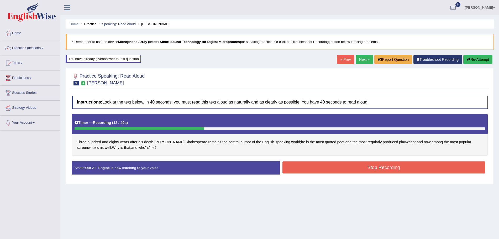
click at [349, 174] on div "Stop Recording" at bounding box center [384, 168] width 208 height 13
click at [339, 170] on button "Stop Recording" at bounding box center [383, 168] width 203 height 12
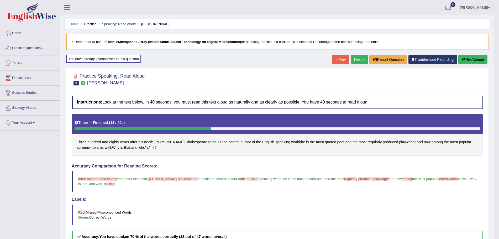
click at [361, 59] on link "Next »" at bounding box center [358, 59] width 17 height 9
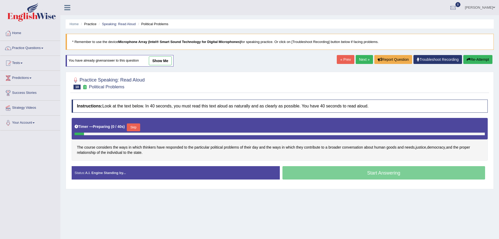
click at [136, 126] on button "Skip" at bounding box center [133, 128] width 13 height 8
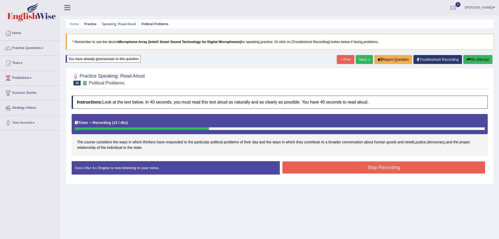
click at [329, 167] on button "Stop Recording" at bounding box center [383, 168] width 203 height 12
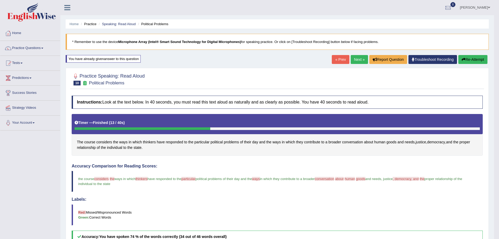
click at [361, 59] on link "Next »" at bounding box center [358, 59] width 17 height 9
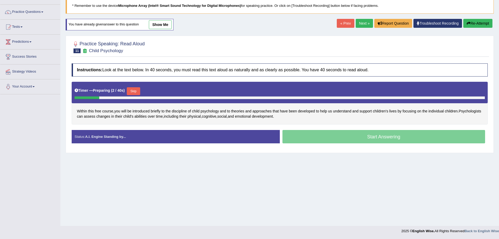
click at [134, 91] on button "Skip" at bounding box center [133, 91] width 13 height 8
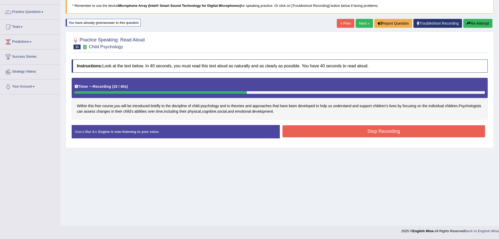
click at [338, 129] on button "Stop Recording" at bounding box center [383, 131] width 203 height 12
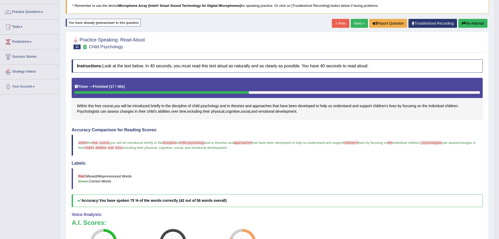
click at [360, 23] on link "Next »" at bounding box center [358, 23] width 17 height 9
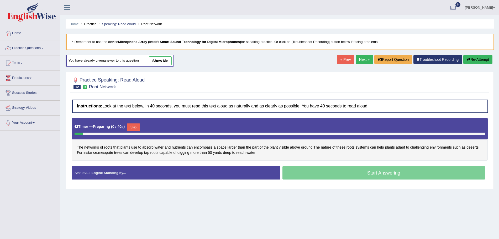
click at [133, 129] on button "Skip" at bounding box center [133, 128] width 13 height 8
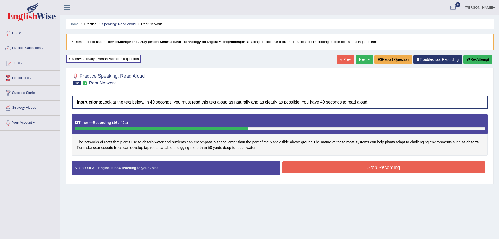
click at [369, 169] on button "Stop Recording" at bounding box center [383, 168] width 203 height 12
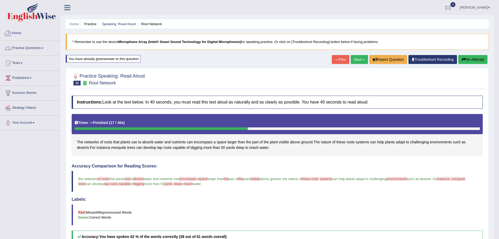
click at [31, 44] on link "Practice Questions" at bounding box center [30, 47] width 60 height 13
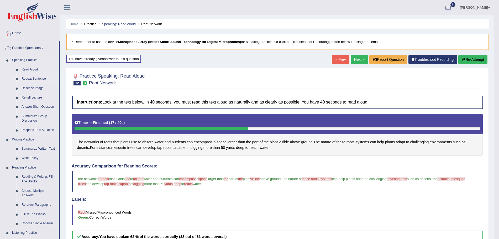
click at [32, 78] on link "Repeat Sentence" at bounding box center [39, 78] width 40 height 9
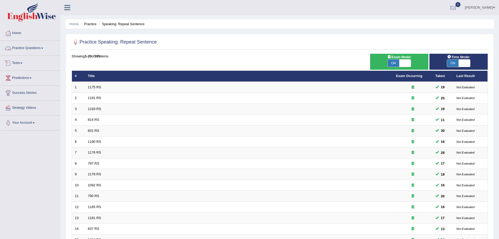
click at [35, 10] on img at bounding box center [31, 12] width 49 height 19
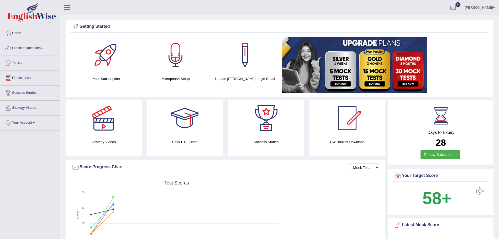
drag, startPoint x: 0, startPoint y: 0, endPoint x: 503, endPoint y: 37, distance: 504.7
click at [498, 37] on html "Toggle navigation Home Practice Questions Speaking Practice Read Aloud Repeat S…" at bounding box center [249, 119] width 499 height 239
